Goal: Task Accomplishment & Management: Use online tool/utility

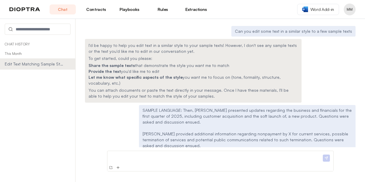
scroll to position [2864, 0]
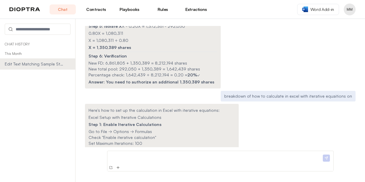
click at [148, 152] on div at bounding box center [221, 157] width 226 height 13
click at [148, 158] on p at bounding box center [216, 157] width 212 height 6
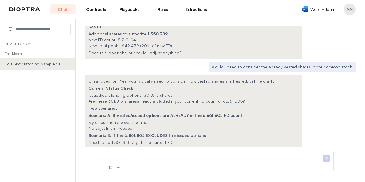
scroll to position [2386, 0]
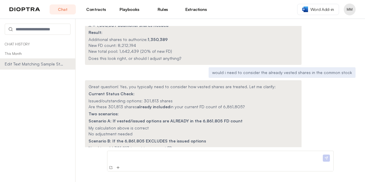
click at [320, 15] on div "Word Add-in MM" at bounding box center [327, 10] width 58 height 12
click at [321, 12] on span "Word Add-in" at bounding box center [323, 9] width 24 height 6
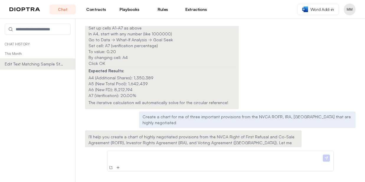
scroll to position [3089, 0]
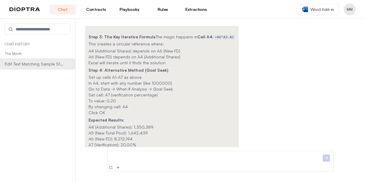
click at [135, 159] on p at bounding box center [216, 157] width 212 height 6
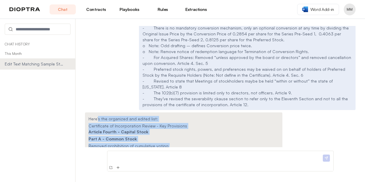
scroll to position [3817, 0]
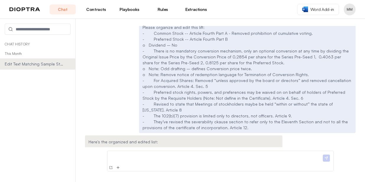
drag, startPoint x: 266, startPoint y: 142, endPoint x: 86, endPoint y: 52, distance: 201.6
copy div "Article Fourth - Capital Stock Part A - Common Stock Removed prohibition of cum…"
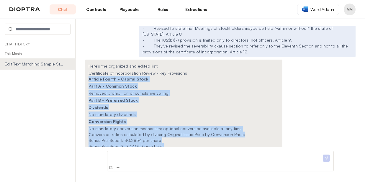
scroll to position [3919, 0]
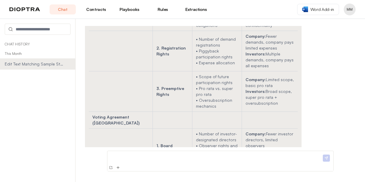
scroll to position [3505, 0]
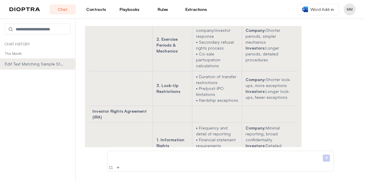
scroll to position [3357, 0]
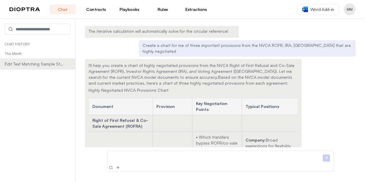
scroll to position [3239, 0]
